Goal: Task Accomplishment & Management: Manage account settings

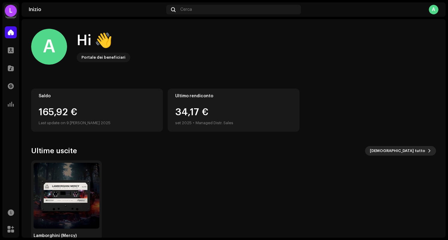
click at [408, 151] on span "Vedi tutto" at bounding box center [397, 151] width 55 height 12
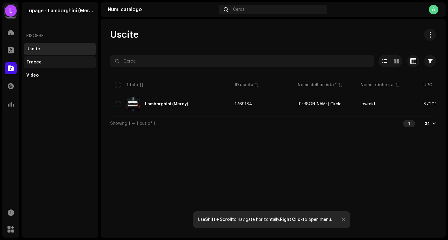
click at [36, 61] on div "Tracce" at bounding box center [33, 62] width 15 height 5
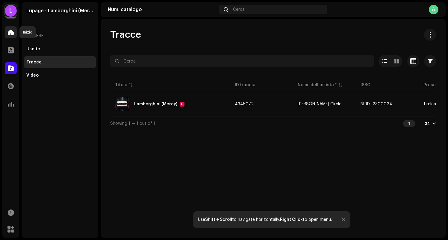
click at [12, 31] on span at bounding box center [11, 32] width 6 height 5
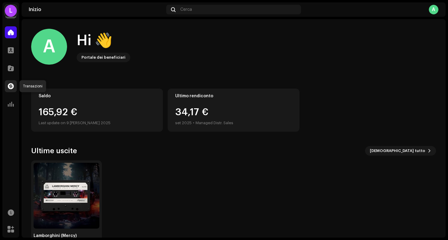
click at [13, 84] on span at bounding box center [11, 86] width 6 height 5
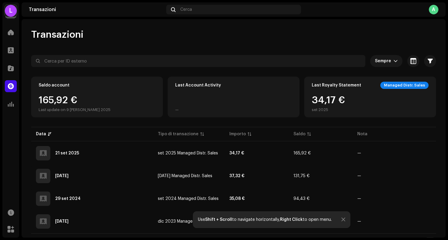
click at [12, 38] on div "Inizio" at bounding box center [10, 32] width 17 height 17
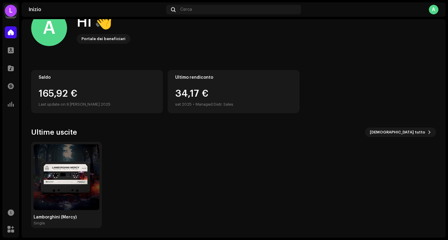
scroll to position [19, 0]
click at [10, 52] on span at bounding box center [11, 50] width 6 height 5
click at [14, 50] on div at bounding box center [11, 50] width 12 height 12
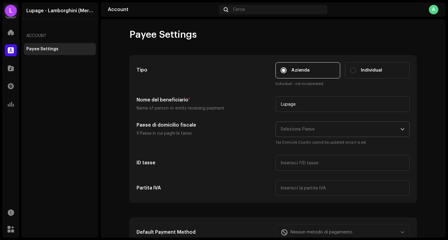
click at [319, 129] on span "Seleziona Paese" at bounding box center [341, 129] width 120 height 15
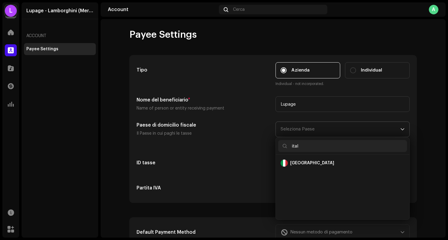
click at [308, 149] on input "ital" at bounding box center [342, 146] width 129 height 12
type input "italy"
click at [310, 162] on div "Italy" at bounding box center [343, 163] width 124 height 7
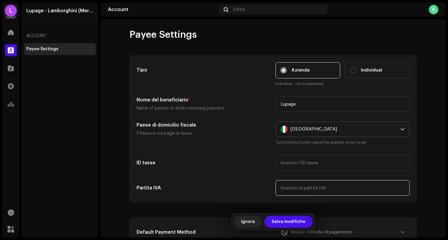
click at [309, 190] on input "text" at bounding box center [343, 188] width 134 height 16
paste input "IT03193750647"
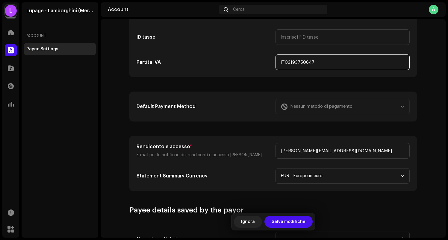
scroll to position [139, 0]
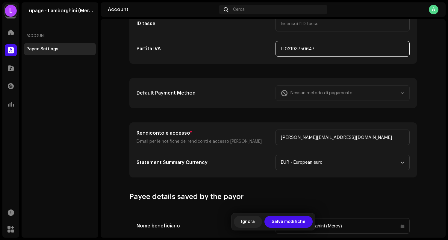
type input "IT03193750647"
click at [346, 89] on div "Nessun metodo di pagamento" at bounding box center [343, 93] width 134 height 16
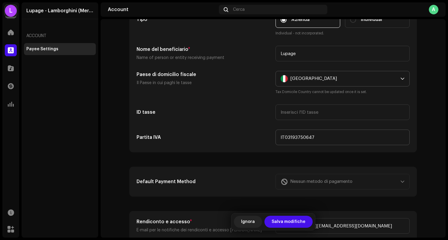
scroll to position [50, 0]
click at [324, 115] on input "text" at bounding box center [343, 113] width 134 height 16
paste input "IT03193750647"
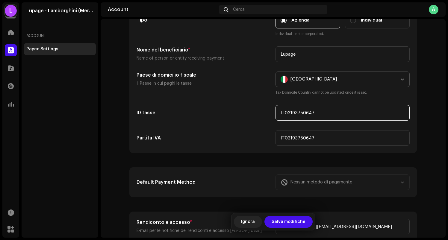
drag, startPoint x: 321, startPoint y: 113, endPoint x: 283, endPoint y: 114, distance: 37.8
click at [283, 114] on input "IT03193750647" at bounding box center [343, 113] width 134 height 16
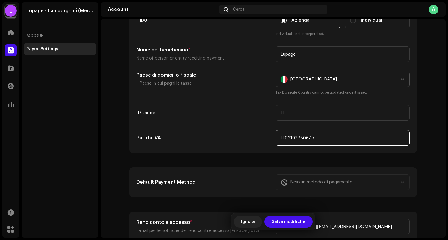
click at [285, 141] on input "IT03193750647" at bounding box center [343, 138] width 134 height 16
drag, startPoint x: 291, startPoint y: 113, endPoint x: 265, endPoint y: 113, distance: 26.4
click at [265, 113] on div "ID tasse IT" at bounding box center [273, 113] width 273 height 16
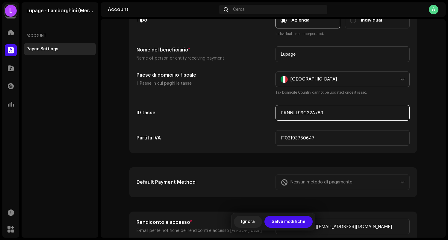
type input "PRNNLL99C22A783M"
drag, startPoint x: 368, startPoint y: 115, endPoint x: 239, endPoint y: 105, distance: 129.5
click at [239, 105] on div "ID tasse PRNNLL99C22A783M" at bounding box center [273, 113] width 273 height 16
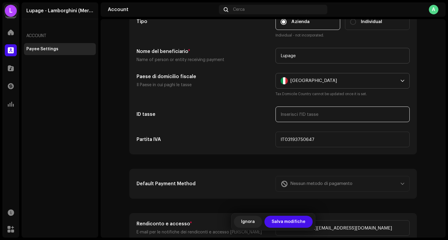
scroll to position [49, 0]
click at [289, 224] on span "Salva modifiche" at bounding box center [289, 222] width 34 height 12
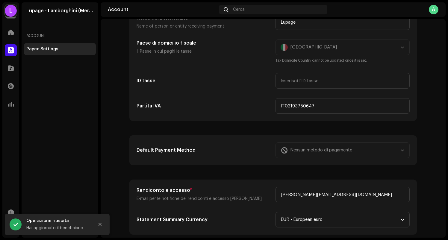
scroll to position [87, 0]
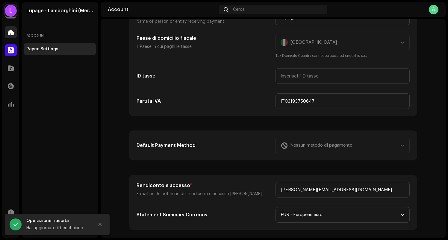
click at [10, 36] on div at bounding box center [11, 32] width 12 height 12
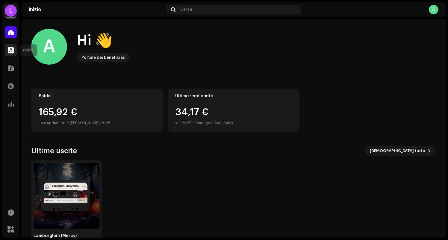
click at [11, 50] on span at bounding box center [11, 50] width 6 height 5
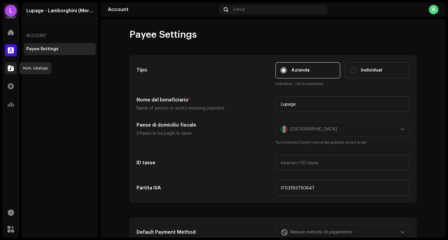
click at [14, 70] on div at bounding box center [11, 68] width 12 height 12
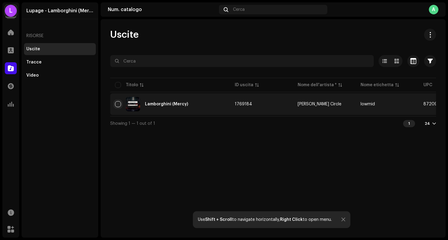
click at [117, 106] on input "checkbox" at bounding box center [118, 104] width 6 height 6
checkbox input "true"
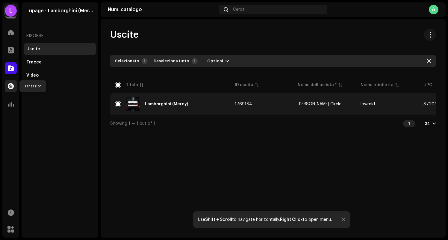
click at [14, 85] on div at bounding box center [11, 86] width 12 height 12
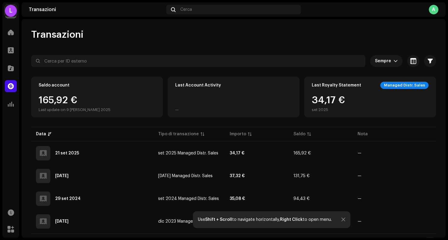
click at [10, 10] on div "L" at bounding box center [11, 11] width 12 height 12
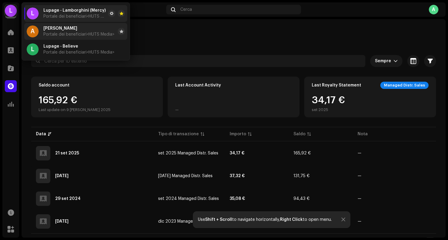
click at [83, 33] on span "Portale dei beneficiari <HUTS Media>" at bounding box center [78, 34] width 71 height 5
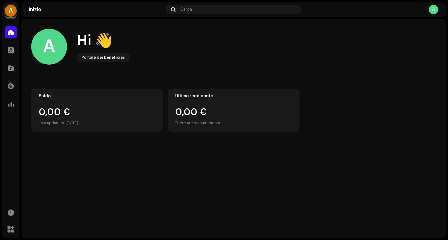
click at [12, 11] on div "A" at bounding box center [11, 11] width 12 height 12
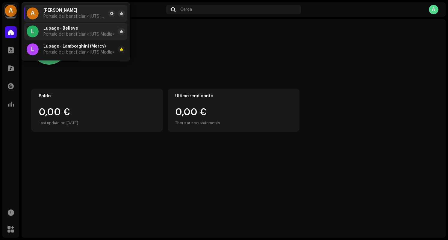
click at [84, 28] on div "Lupage - Believe Portale dei beneficiari <HUTS Media>" at bounding box center [78, 31] width 71 height 11
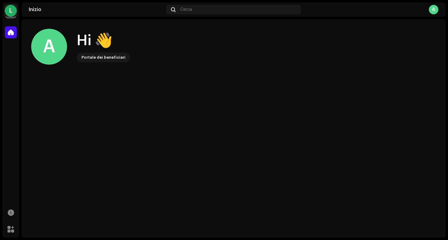
click at [13, 11] on div "L" at bounding box center [11, 11] width 12 height 12
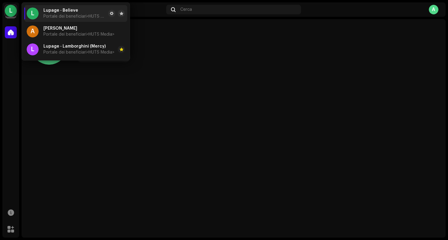
click at [156, 35] on div "A Hi 👋 Portale dei beneficiari" at bounding box center [233, 47] width 405 height 36
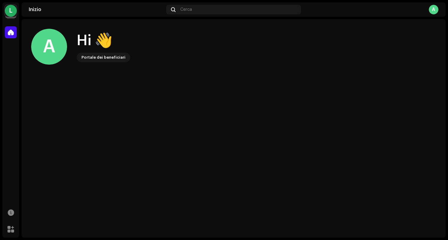
click at [8, 11] on div "L" at bounding box center [11, 11] width 12 height 12
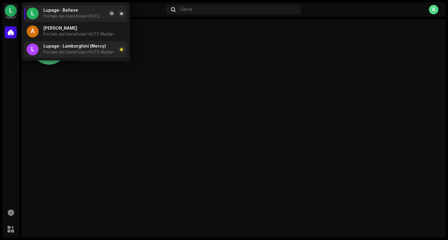
click at [55, 53] on span "Portale dei beneficiari <HUTS Media>" at bounding box center [78, 52] width 71 height 5
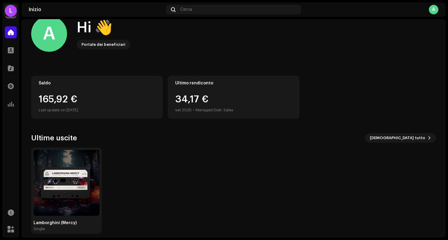
scroll to position [3, 0]
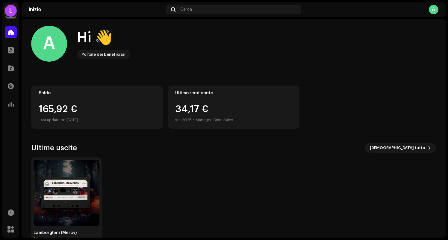
click at [15, 9] on div "L" at bounding box center [11, 11] width 12 height 12
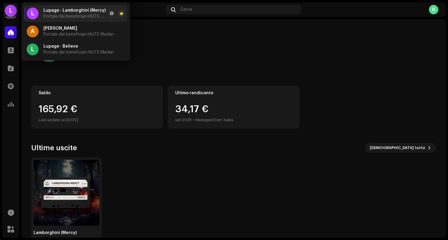
click at [152, 40] on div "A Hi 👋 Portale dei beneficiari" at bounding box center [233, 44] width 405 height 36
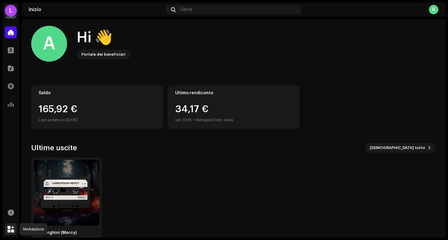
click at [12, 229] on span at bounding box center [10, 229] width 7 height 5
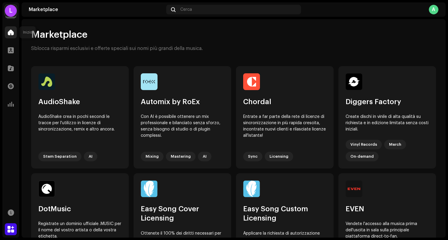
click at [11, 34] on span at bounding box center [11, 32] width 6 height 5
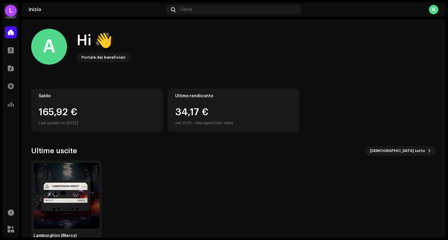
click at [67, 112] on div "165,92 €" at bounding box center [97, 113] width 117 height 10
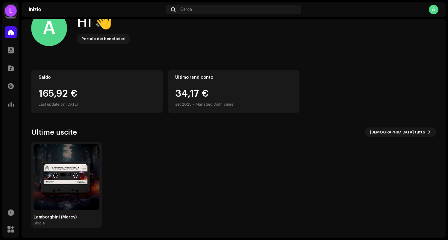
scroll to position [19, 0]
click at [76, 182] on img at bounding box center [67, 177] width 66 height 66
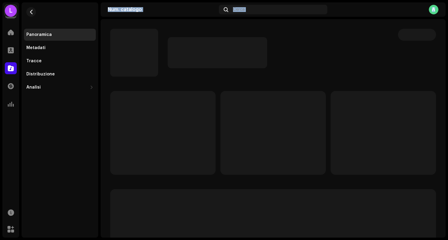
drag, startPoint x: 77, startPoint y: 196, endPoint x: 113, endPoint y: 184, distance: 38.1
click at [112, 184] on div "L Lupage - Lamborghini (Mercy) Inizio Profilo Num. catalogo Transazioni Analisi…" at bounding box center [224, 120] width 448 height 240
click at [150, 161] on p-skeleton at bounding box center [162, 133] width 105 height 84
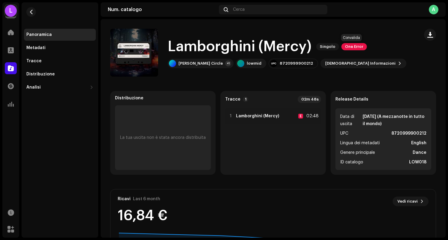
click at [349, 45] on span "One Error" at bounding box center [354, 46] width 25 height 7
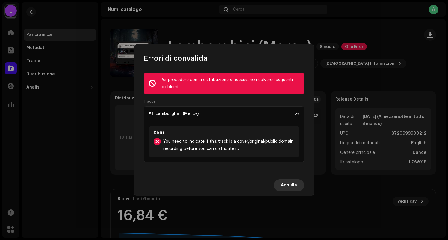
click at [290, 187] on span "Annulla" at bounding box center [289, 186] width 16 height 12
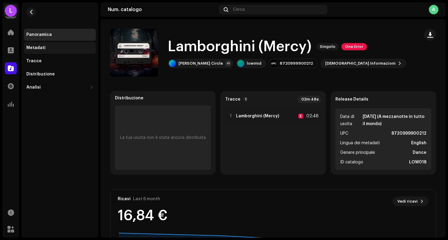
click at [46, 48] on div "Metadati" at bounding box center [59, 48] width 67 height 5
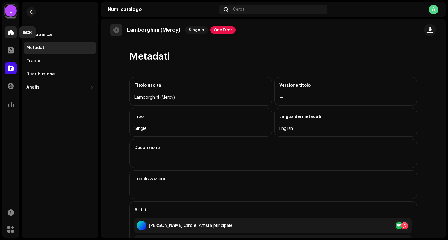
click at [7, 33] on div at bounding box center [11, 32] width 12 height 12
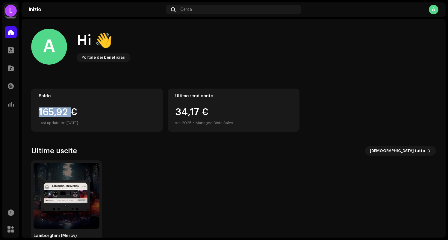
drag, startPoint x: 70, startPoint y: 113, endPoint x: 37, endPoint y: 111, distance: 32.4
click at [37, 111] on div "Saldo 165,92 € Last update on 9 ott 2025" at bounding box center [97, 110] width 132 height 43
copy div "165,92"
